Goal: Information Seeking & Learning: Check status

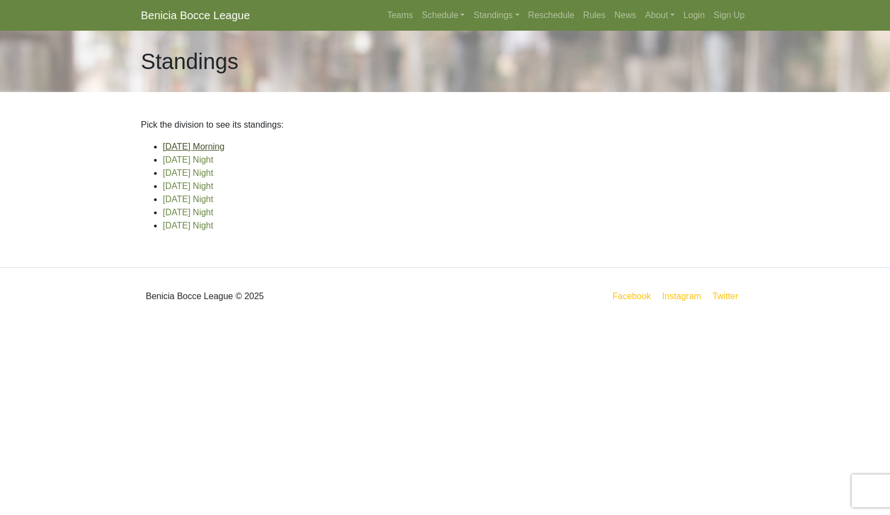
click at [225, 151] on link "[DATE] Morning" at bounding box center [194, 146] width 62 height 9
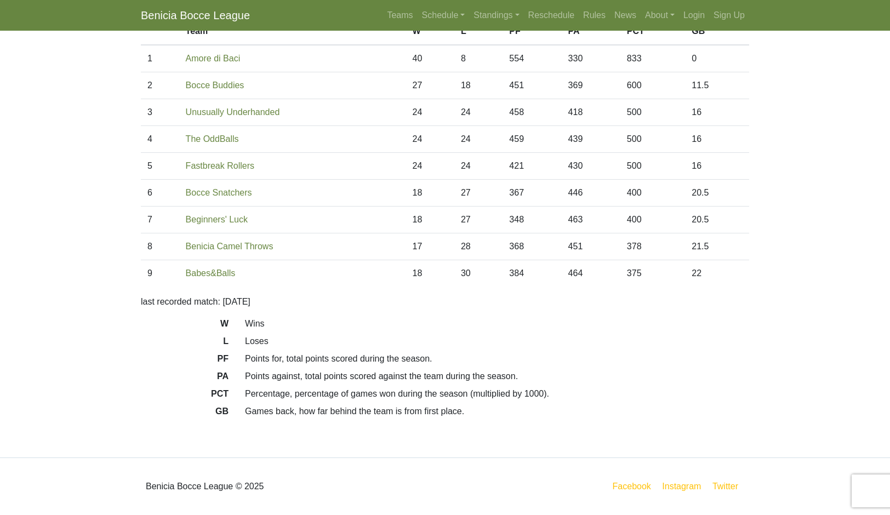
scroll to position [261, 0]
click at [523, 26] on link "Standings" at bounding box center [496, 15] width 54 height 22
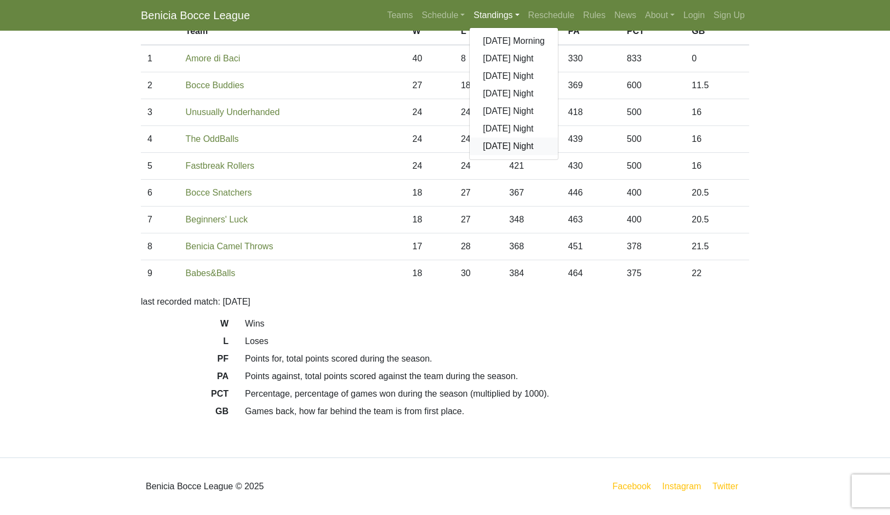
click at [542, 155] on link "[DATE] Night" at bounding box center [514, 147] width 88 height 18
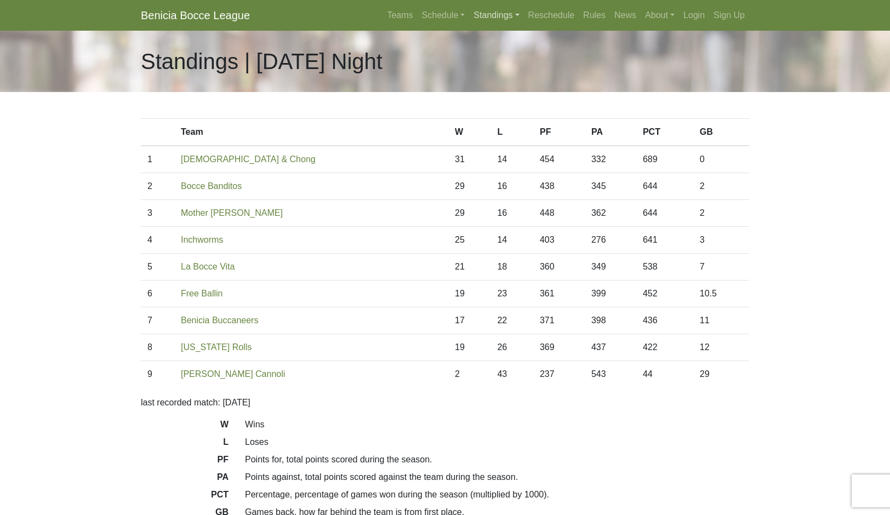
click at [516, 26] on link "Standings" at bounding box center [496, 15] width 54 height 22
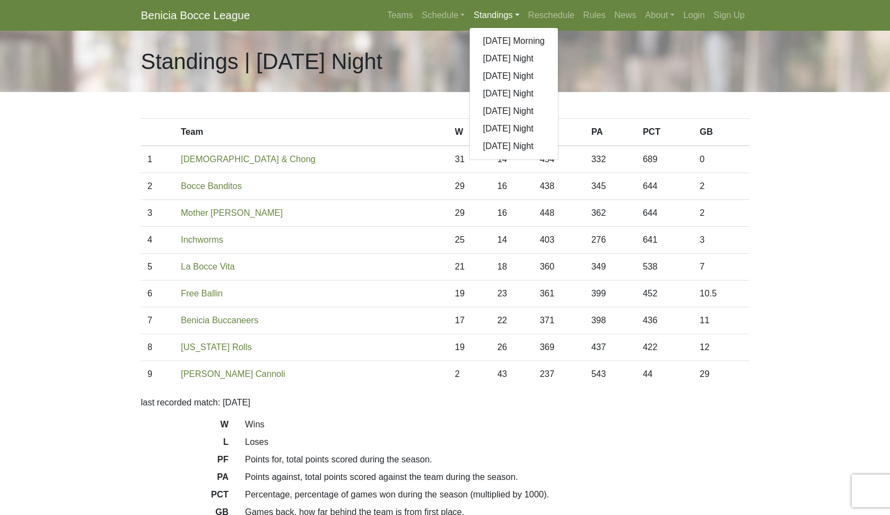
click at [558, 50] on link "[DATE] Morning" at bounding box center [514, 41] width 88 height 18
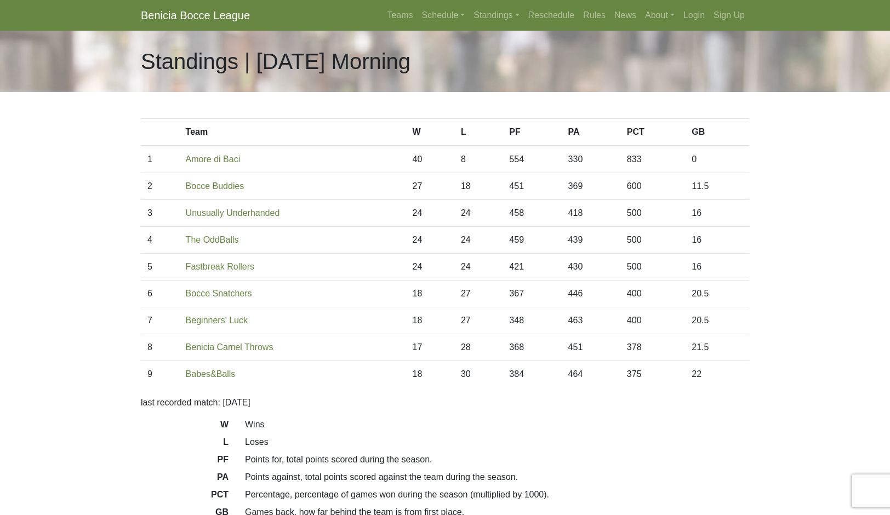
click at [523, 26] on link "Standings" at bounding box center [496, 15] width 54 height 22
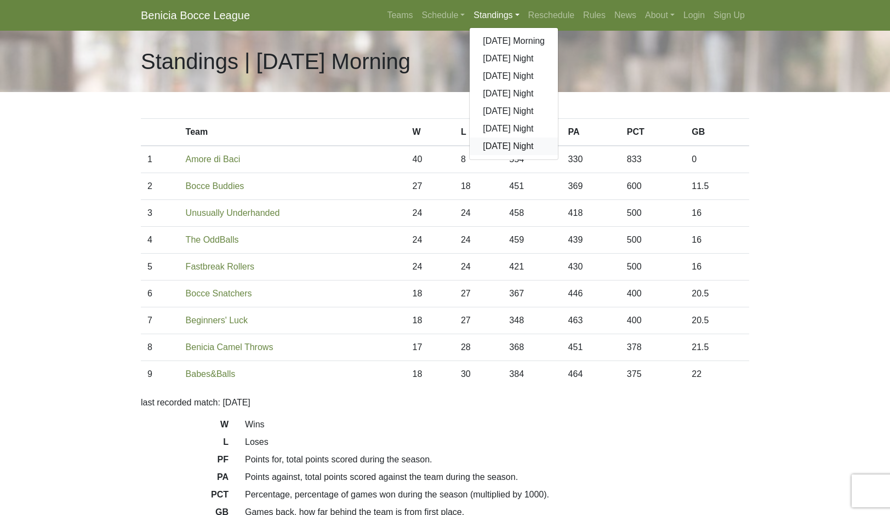
click at [557, 155] on link "[DATE] Night" at bounding box center [514, 147] width 88 height 18
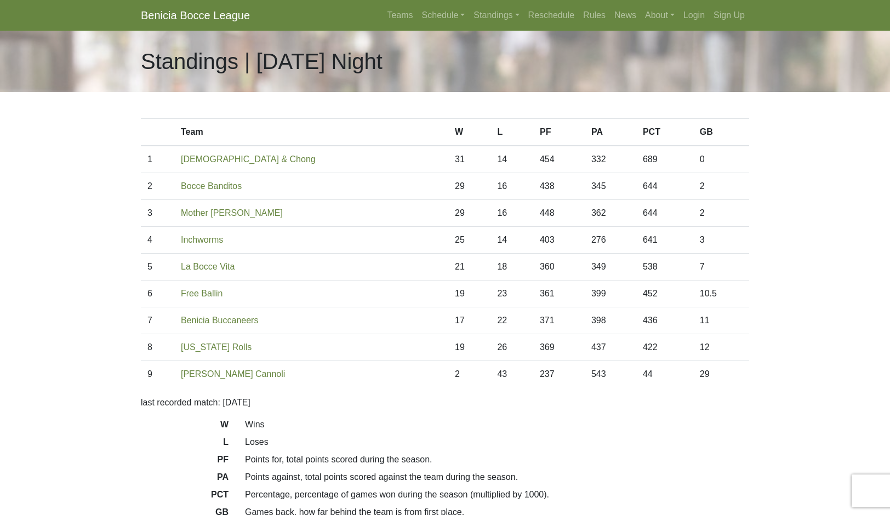
click at [517, 26] on link "Standings" at bounding box center [496, 15] width 54 height 22
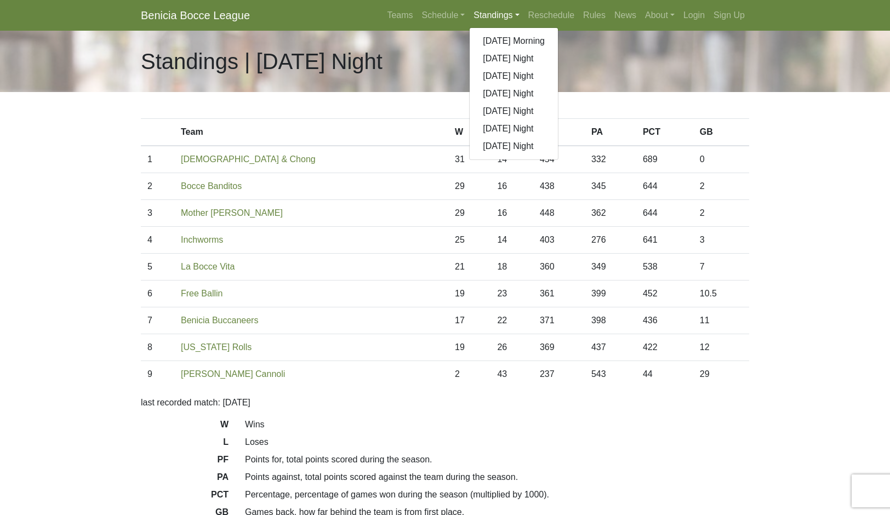
click at [540, 103] on link "[DATE] Night" at bounding box center [514, 94] width 88 height 18
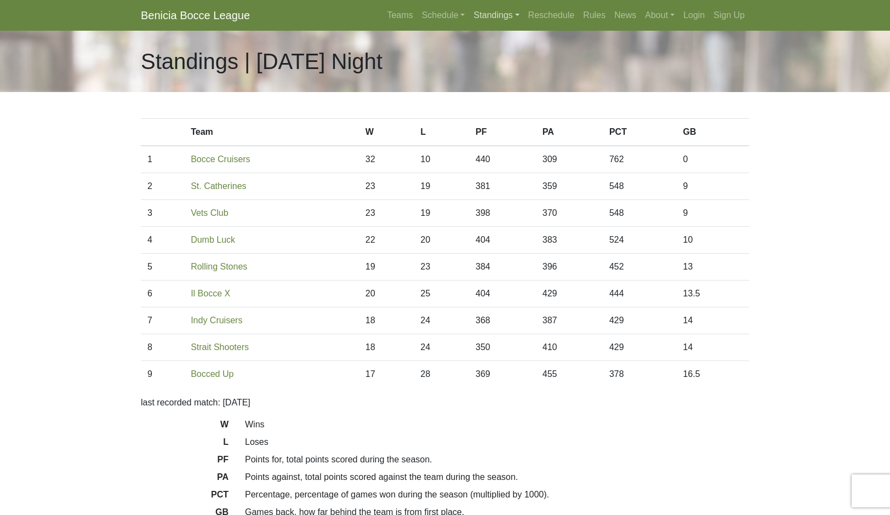
click at [523, 26] on link "Standings" at bounding box center [496, 15] width 54 height 22
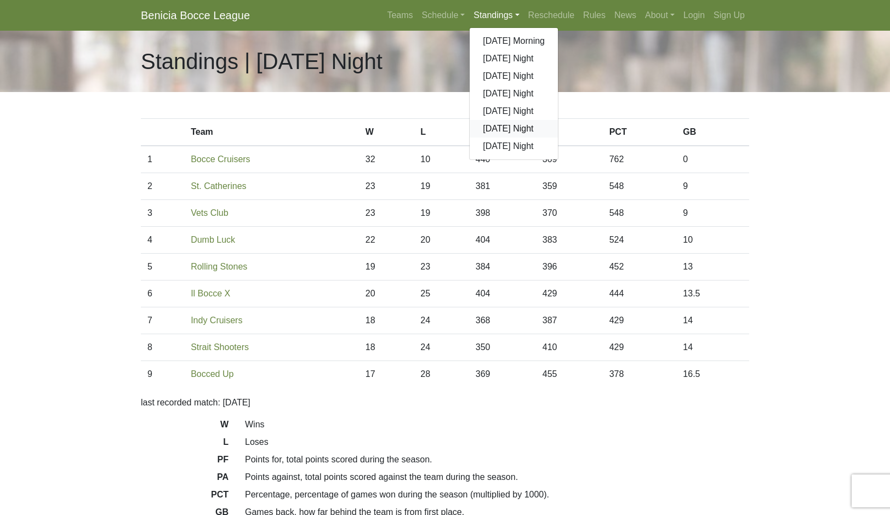
click at [556, 138] on link "[DATE] Night" at bounding box center [514, 129] width 88 height 18
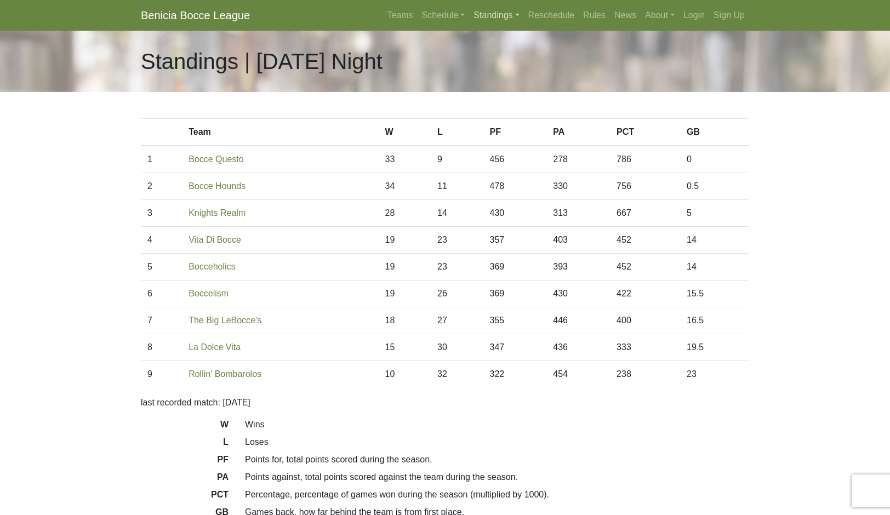
click at [521, 26] on link "Standings" at bounding box center [496, 15] width 54 height 22
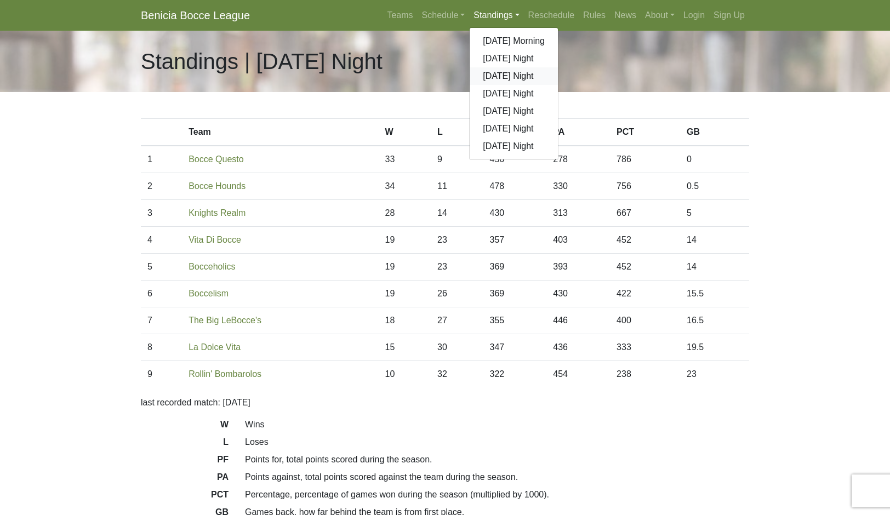
click at [558, 85] on link "[DATE] Night" at bounding box center [514, 76] width 88 height 18
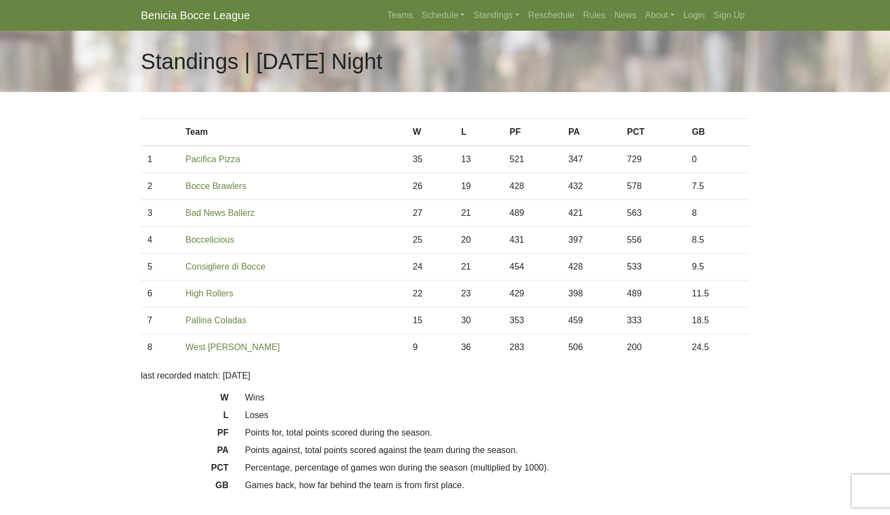
click at [523, 26] on link "Standings" at bounding box center [496, 15] width 54 height 22
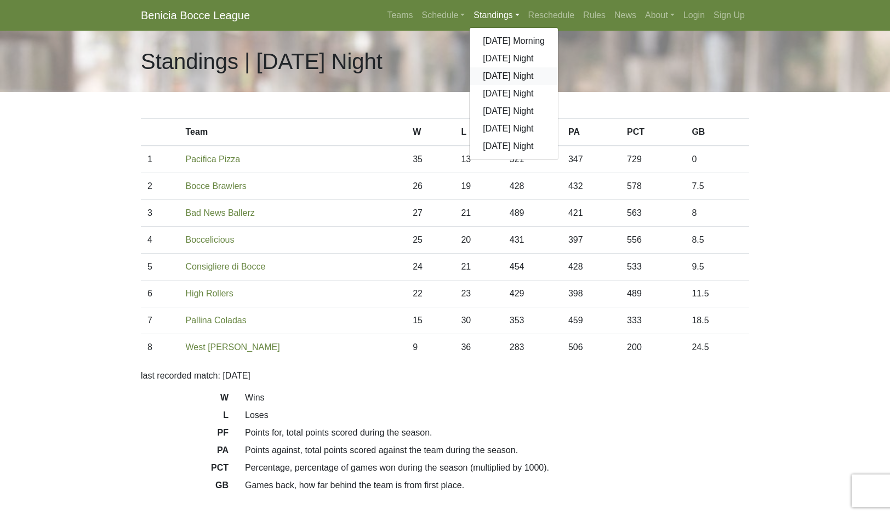
click at [554, 85] on link "[DATE] Night" at bounding box center [514, 76] width 88 height 18
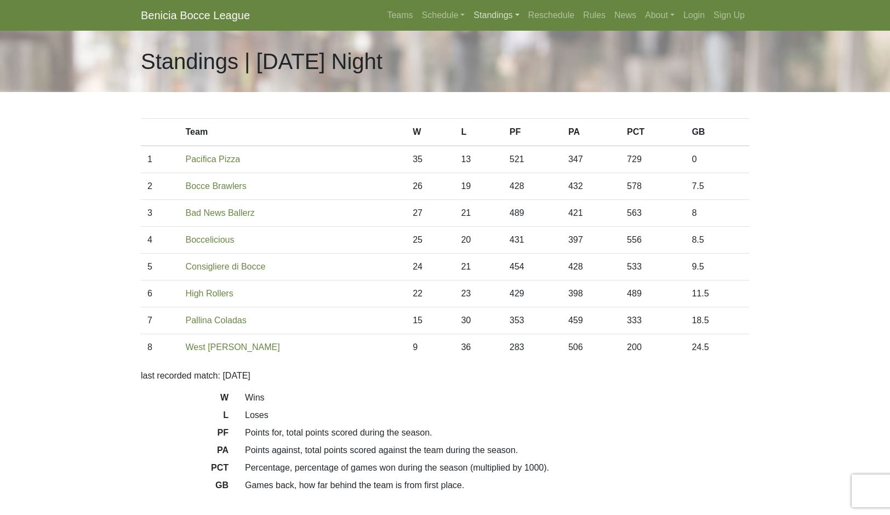
click at [523, 26] on link "Standings" at bounding box center [496, 15] width 54 height 22
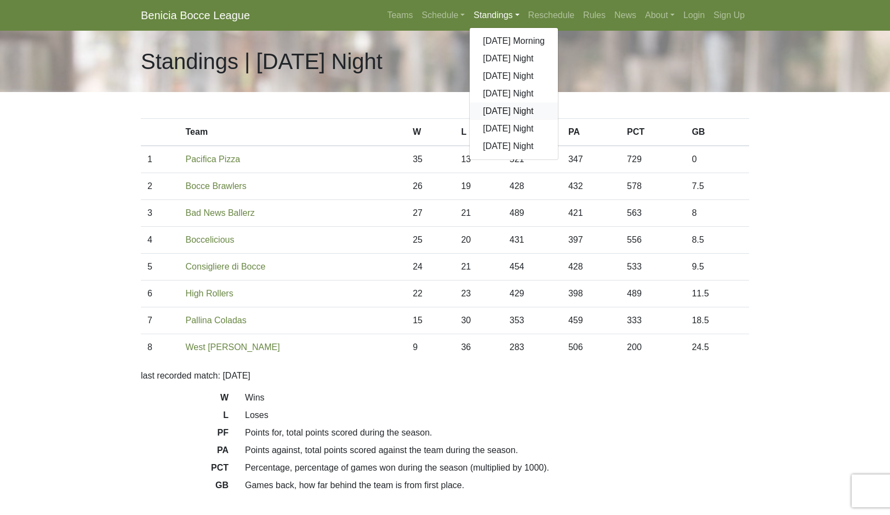
click at [558, 120] on link "[DATE] Night" at bounding box center [514, 112] width 88 height 18
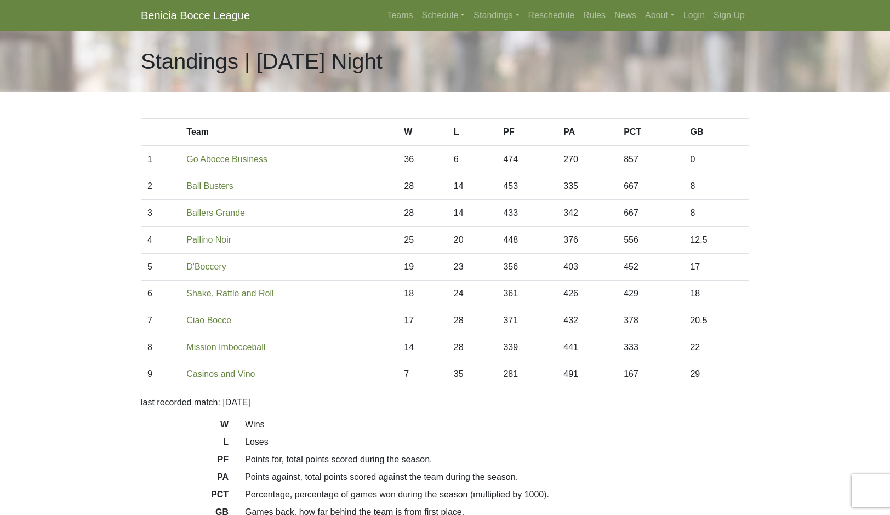
click at [345, 254] on td "Pallino Noir" at bounding box center [289, 240] width 218 height 27
click at [523, 26] on link "Standings" at bounding box center [496, 15] width 54 height 22
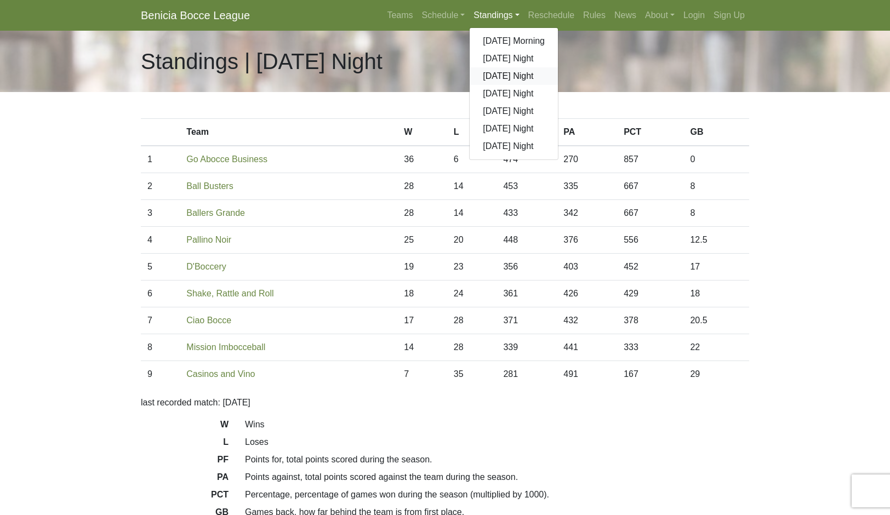
click at [558, 85] on link "[DATE] Night" at bounding box center [514, 76] width 88 height 18
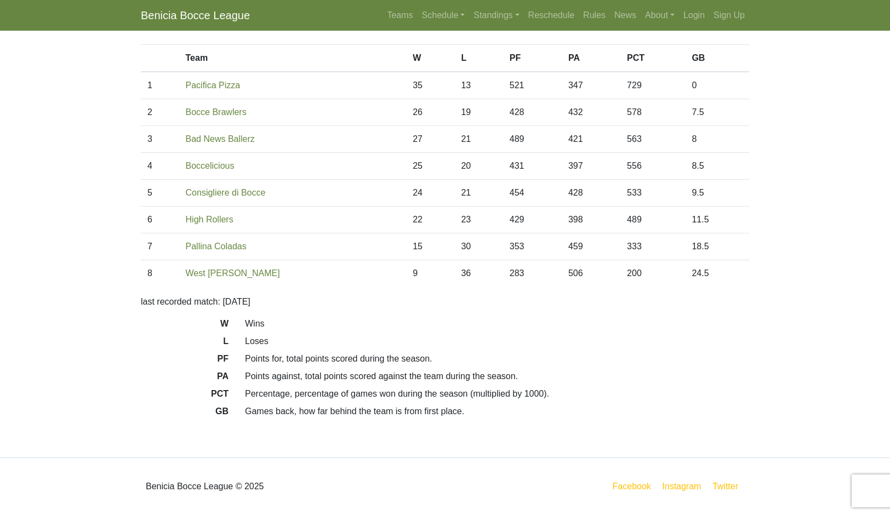
scroll to position [107, 0]
click at [520, 26] on link "Standings" at bounding box center [496, 15] width 54 height 22
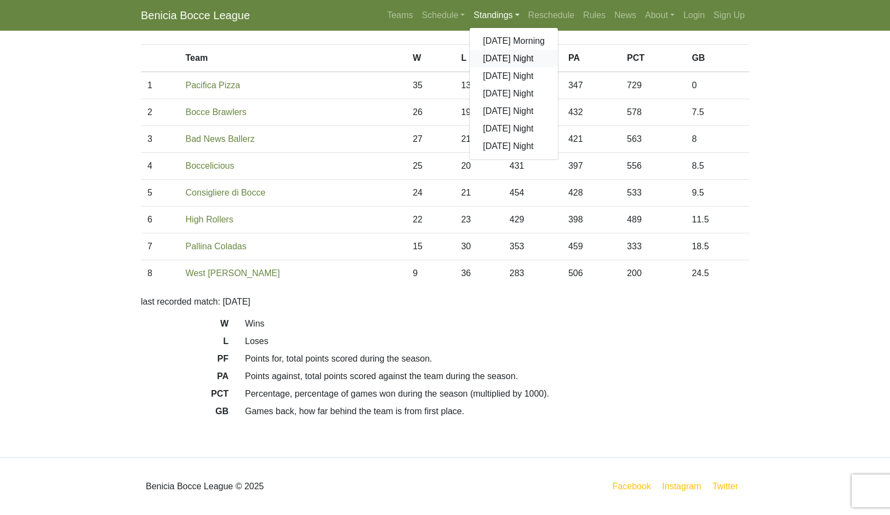
click at [546, 67] on link "[DATE] Night" at bounding box center [514, 59] width 88 height 18
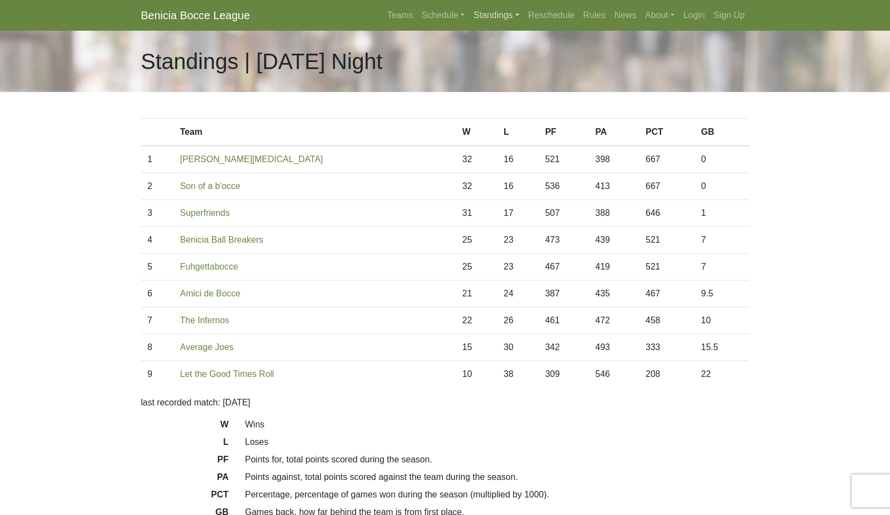
click at [523, 26] on link "Standings" at bounding box center [496, 15] width 54 height 22
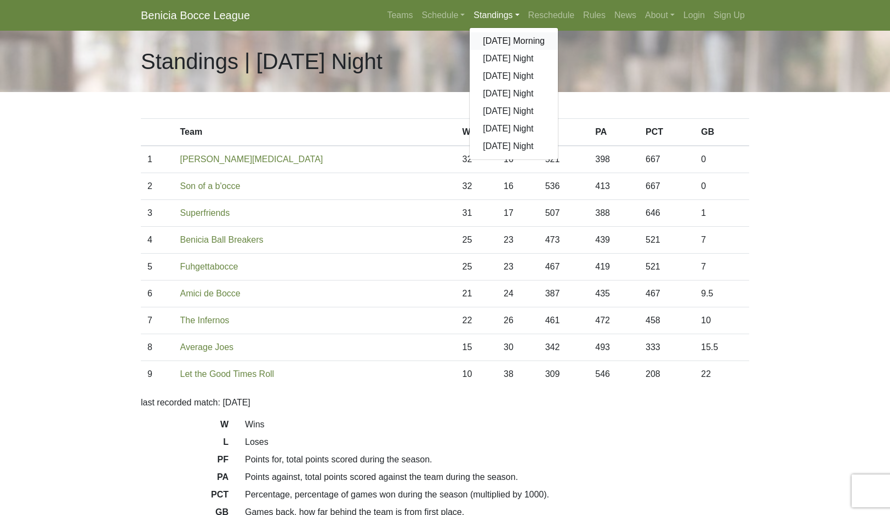
click at [555, 50] on link "[DATE] Morning" at bounding box center [514, 41] width 88 height 18
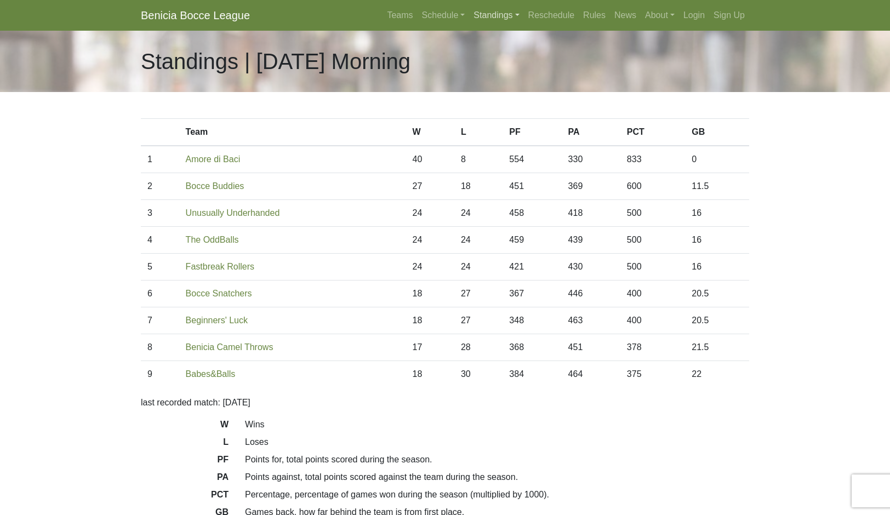
click at [523, 26] on link "Standings" at bounding box center [496, 15] width 54 height 22
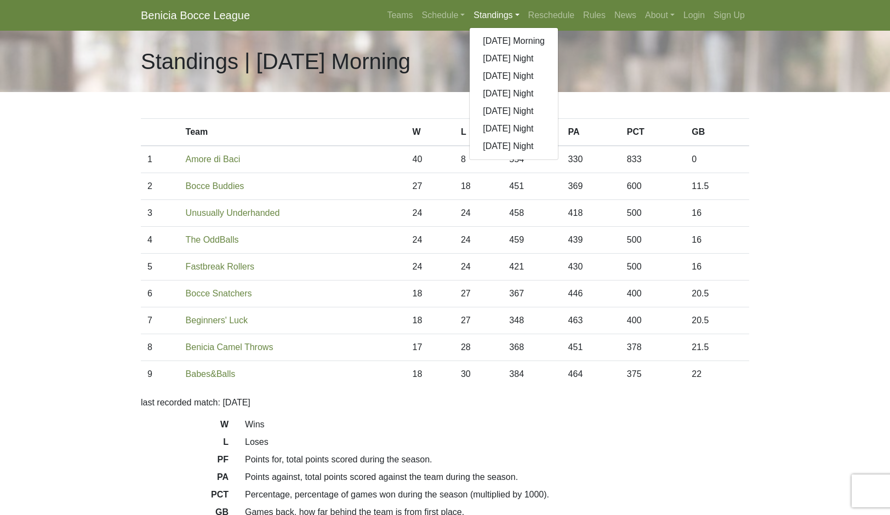
click at [543, 67] on link "[DATE] Night" at bounding box center [514, 59] width 88 height 18
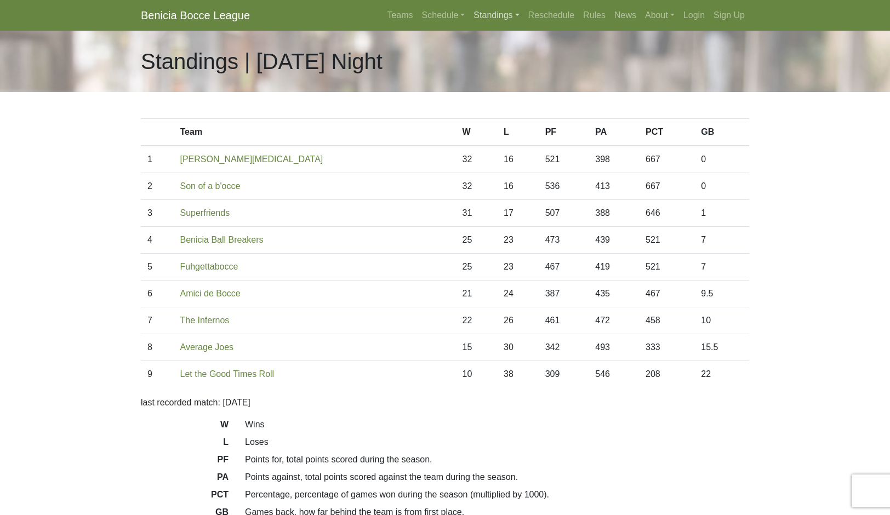
click at [516, 26] on link "Standings" at bounding box center [496, 15] width 54 height 22
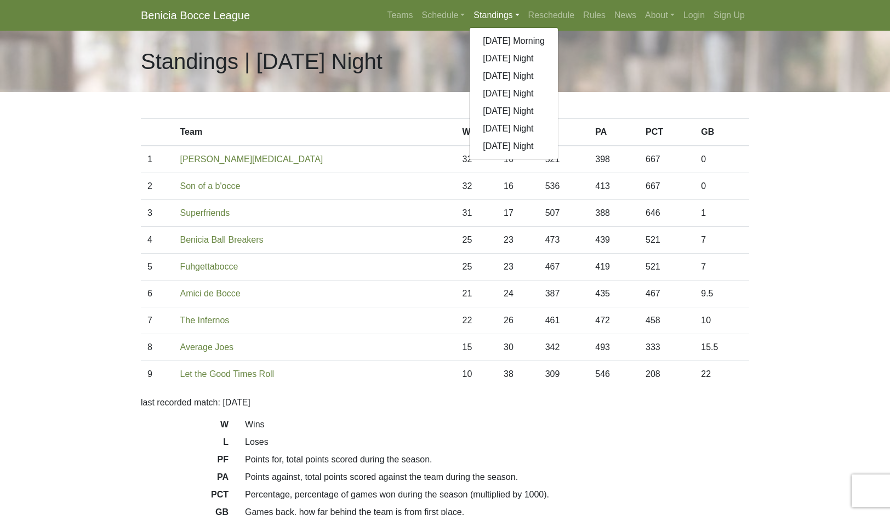
click at [556, 85] on link "[DATE] Night" at bounding box center [514, 76] width 88 height 18
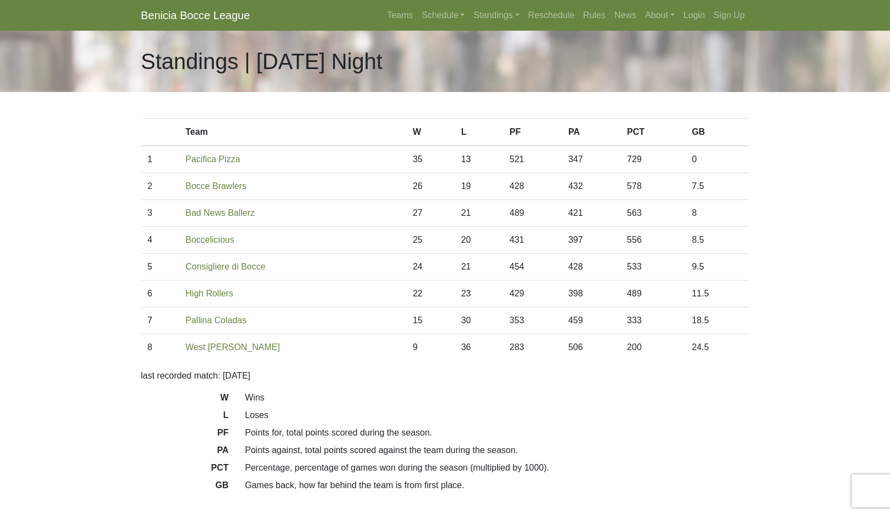
click at [514, 26] on link "Standings" at bounding box center [496, 15] width 54 height 22
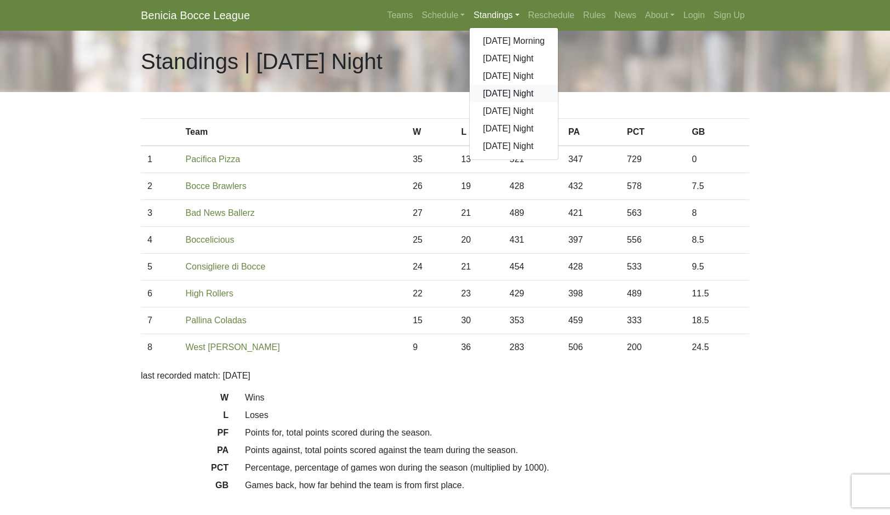
click at [551, 103] on link "[DATE] Night" at bounding box center [514, 94] width 88 height 18
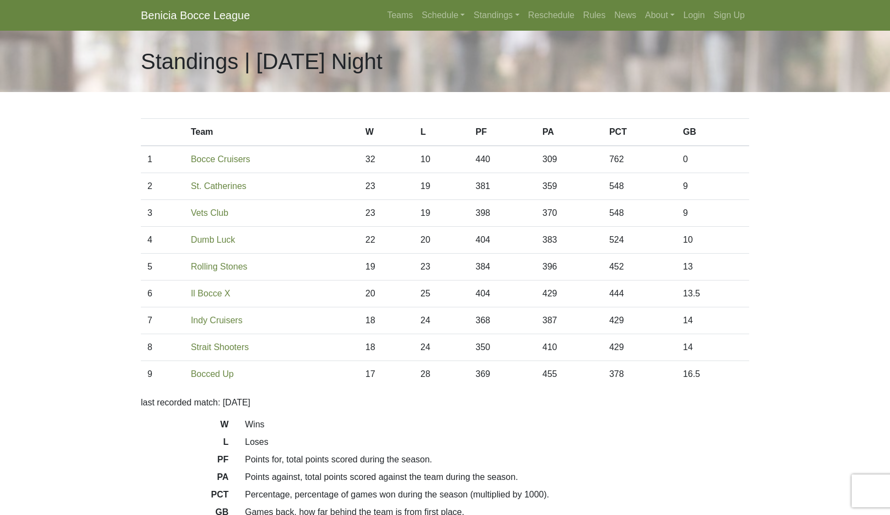
click at [523, 26] on link "Standings" at bounding box center [496, 15] width 54 height 22
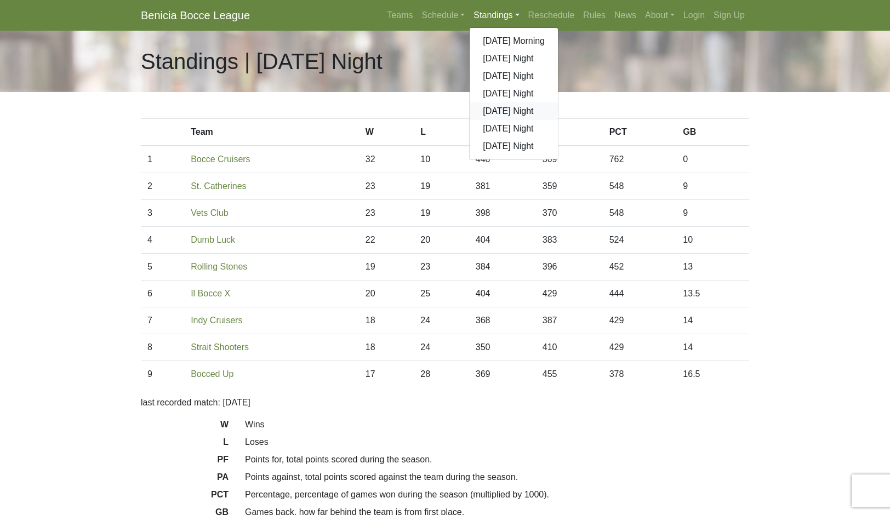
click at [557, 120] on link "[DATE] Night" at bounding box center [514, 112] width 88 height 18
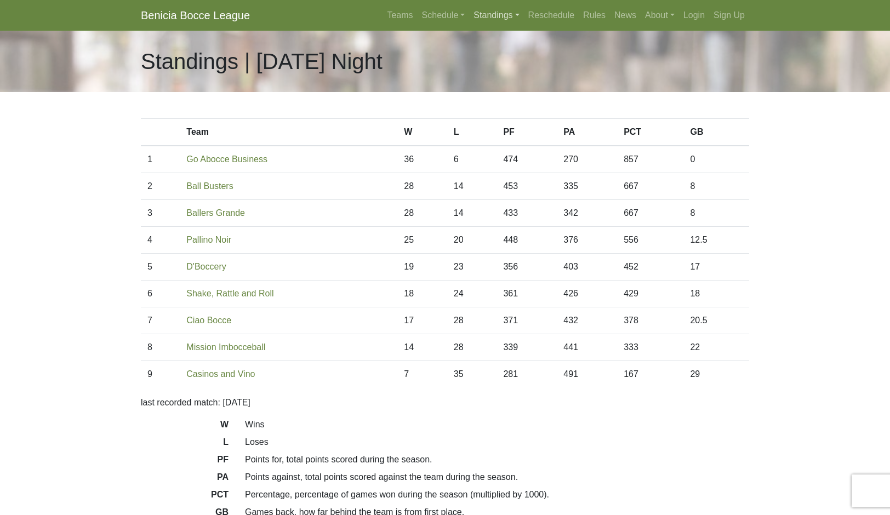
click at [523, 26] on link "Standings" at bounding box center [496, 15] width 54 height 22
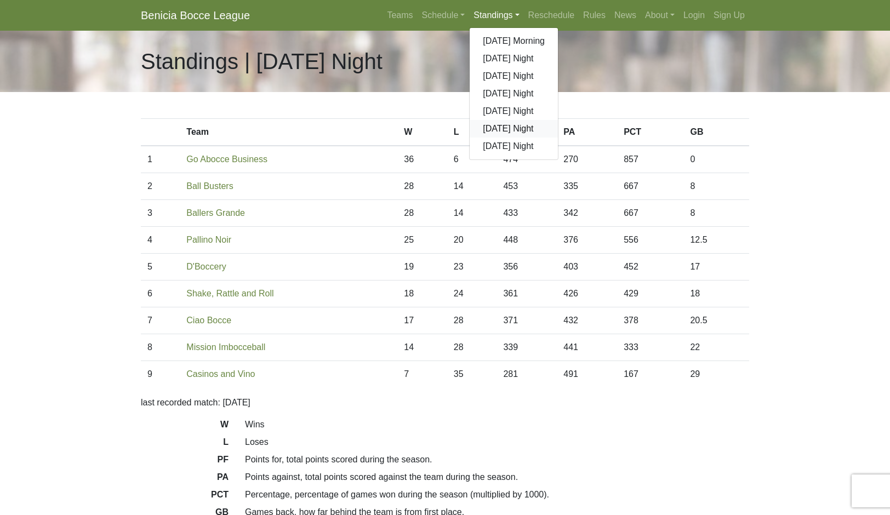
click at [551, 138] on link "[DATE] Night" at bounding box center [514, 129] width 88 height 18
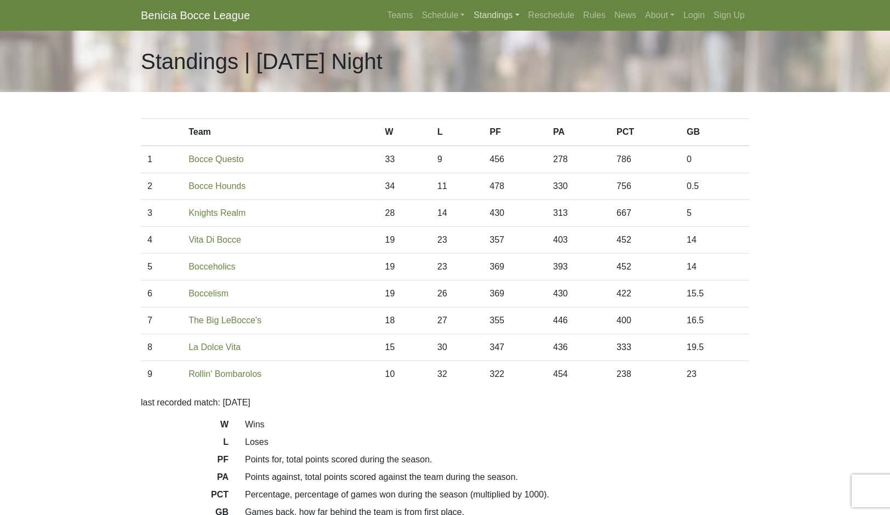
click at [523, 26] on link "Standings" at bounding box center [496, 15] width 54 height 22
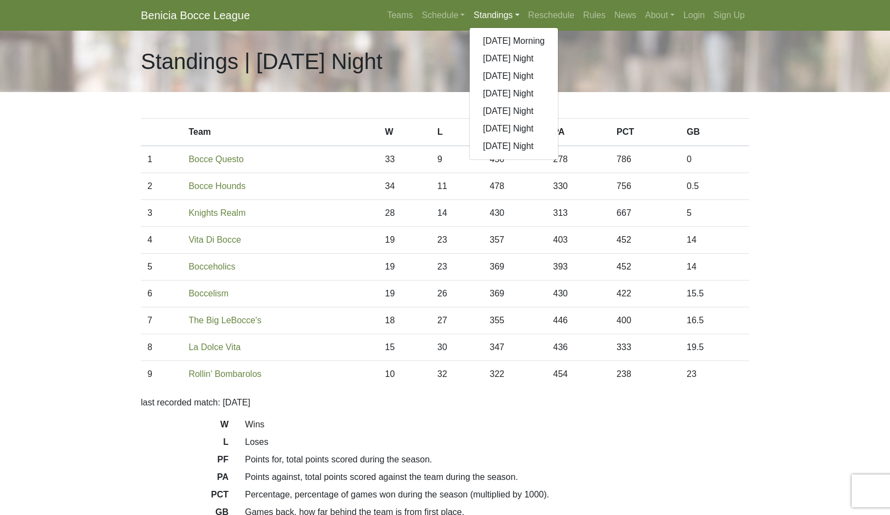
click at [558, 155] on link "[DATE] Night" at bounding box center [514, 147] width 88 height 18
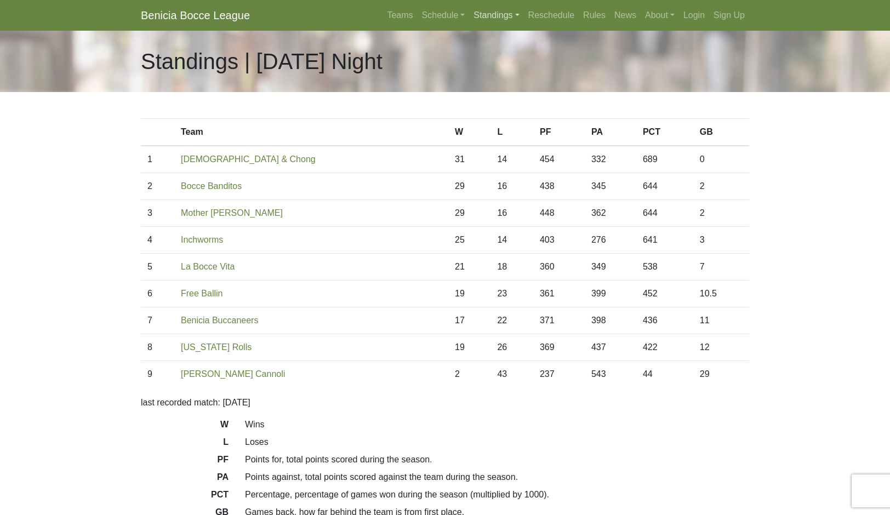
click at [523, 26] on link "Standings" at bounding box center [496, 15] width 54 height 22
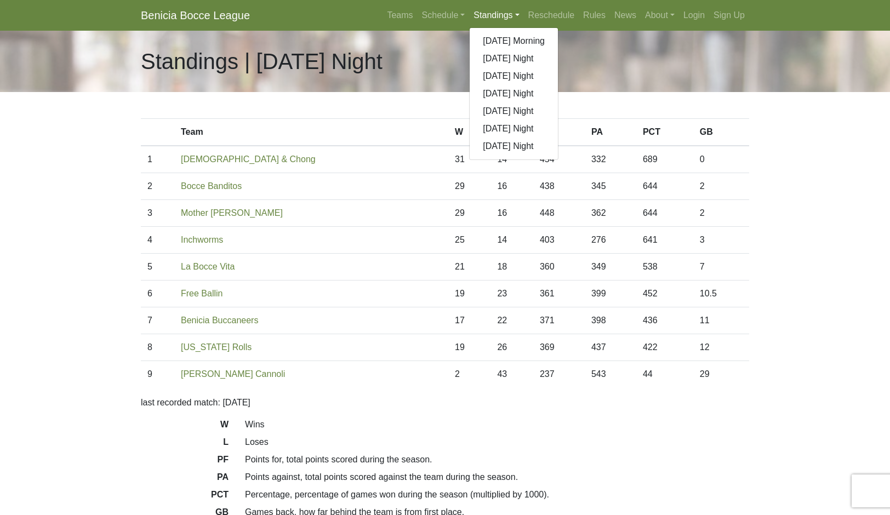
click at [558, 50] on link "[DATE] Morning" at bounding box center [514, 41] width 88 height 18
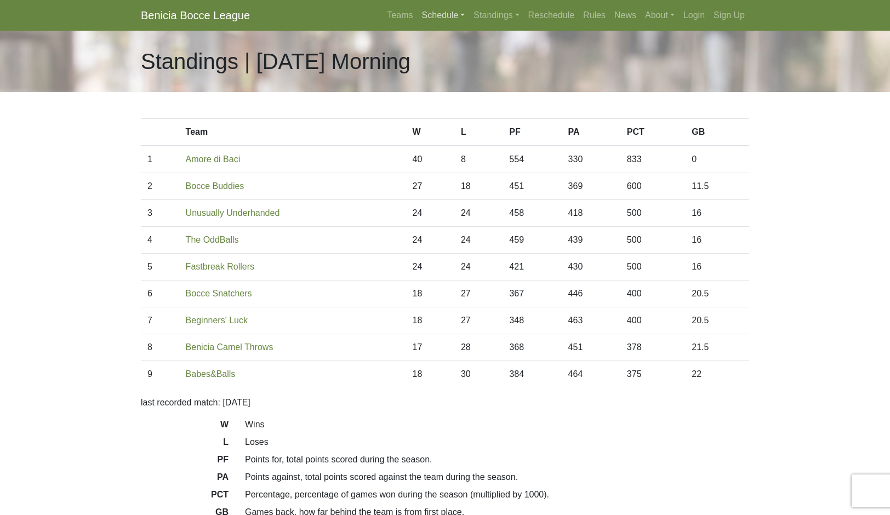
click at [435, 26] on link "Schedule" at bounding box center [444, 15] width 52 height 22
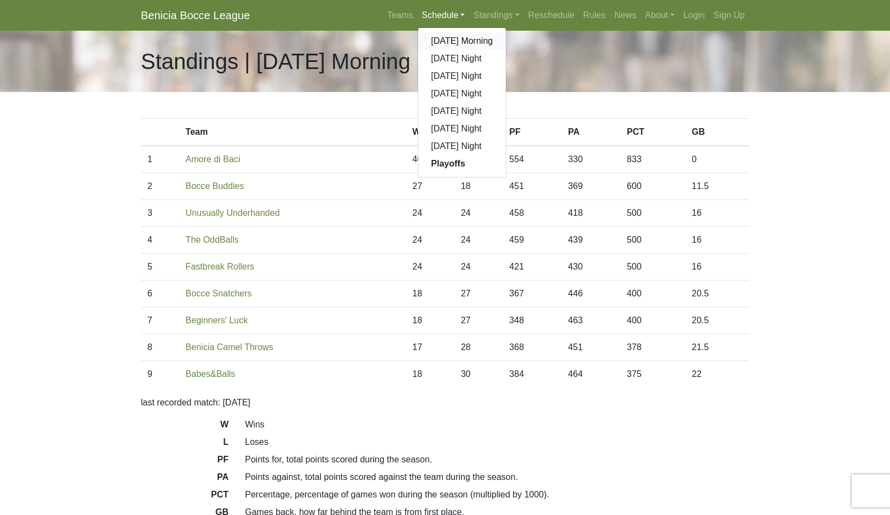
click at [477, 50] on link "[DATE] Morning" at bounding box center [462, 41] width 88 height 18
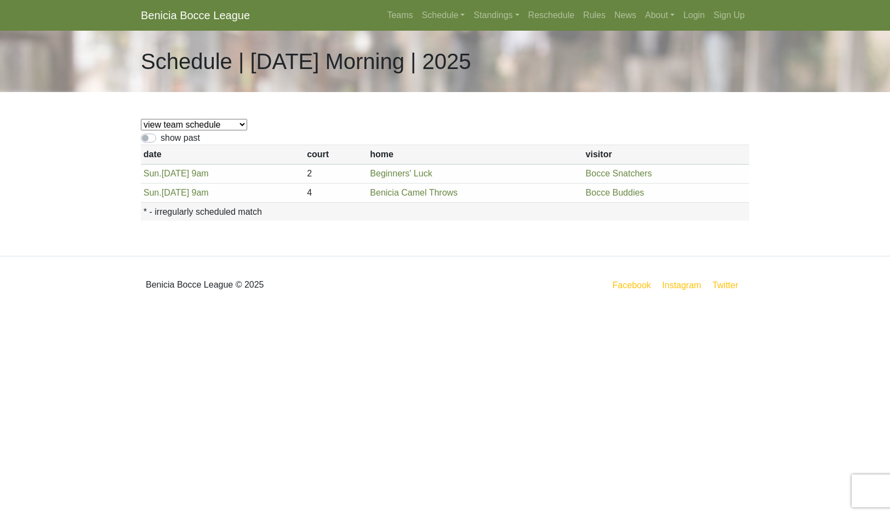
click at [197, 145] on label "show past" at bounding box center [180, 138] width 39 height 13
click at [168, 139] on input "show past" at bounding box center [164, 135] width 7 height 7
checkbox input "true"
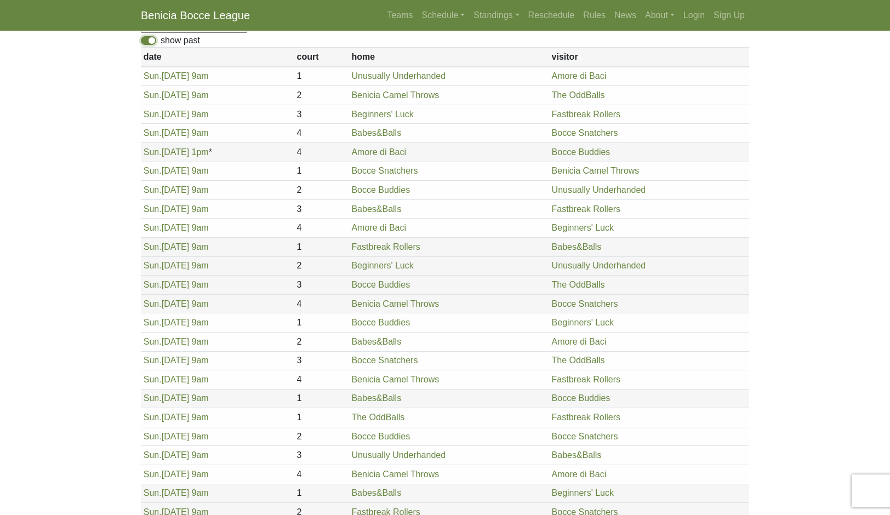
scroll to position [101, 0]
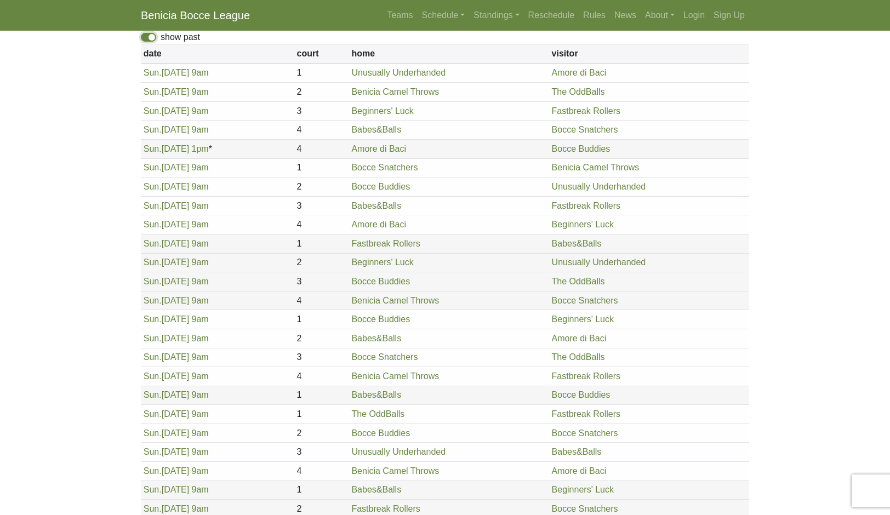
click at [406, 153] on link "Amore di Baci" at bounding box center [378, 148] width 55 height 9
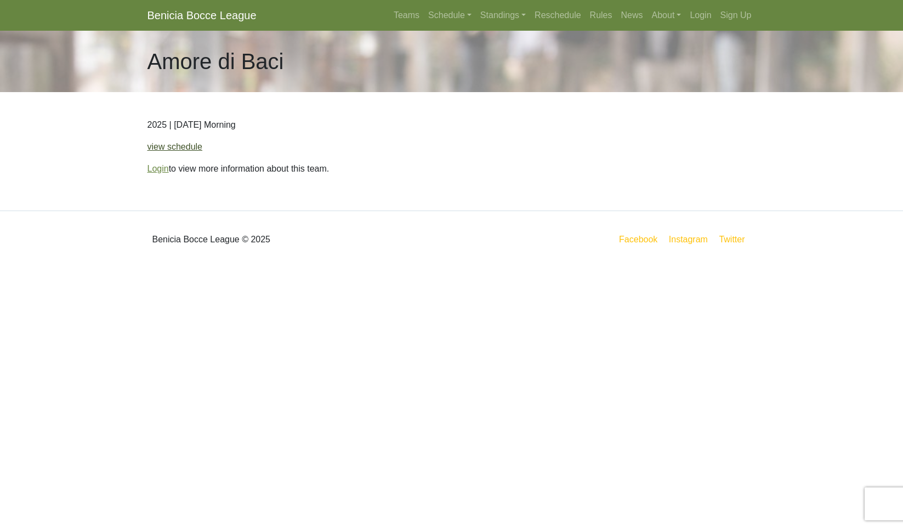
click at [203, 151] on link "view schedule" at bounding box center [174, 146] width 55 height 9
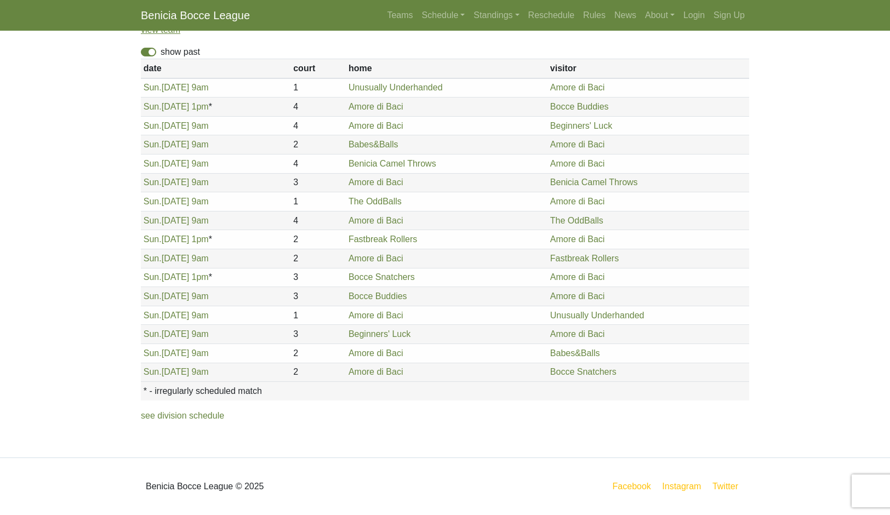
scroll to position [156, 0]
